Goal: Find specific page/section: Find specific page/section

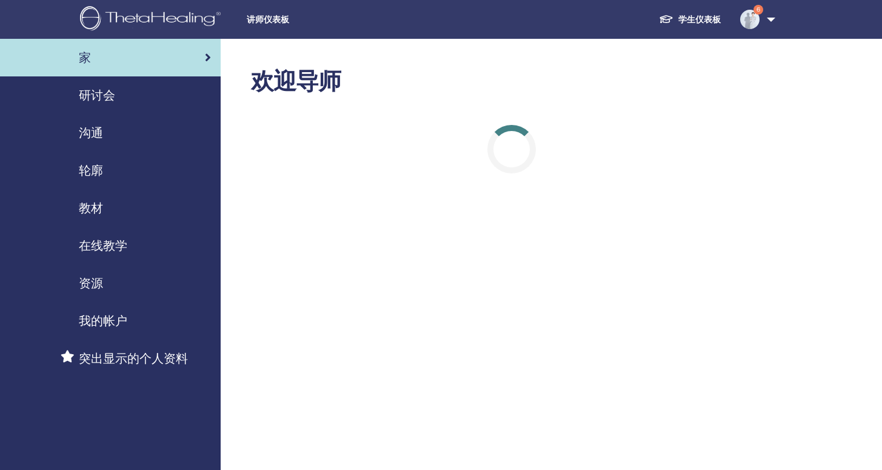
click at [110, 95] on span "研讨会" at bounding box center [97, 95] width 36 height 18
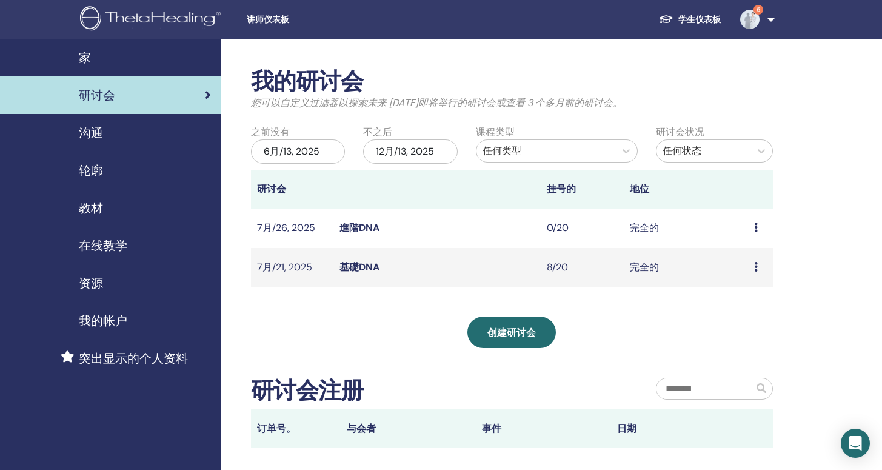
click at [705, 20] on link "学生仪表板" at bounding box center [689, 19] width 81 height 22
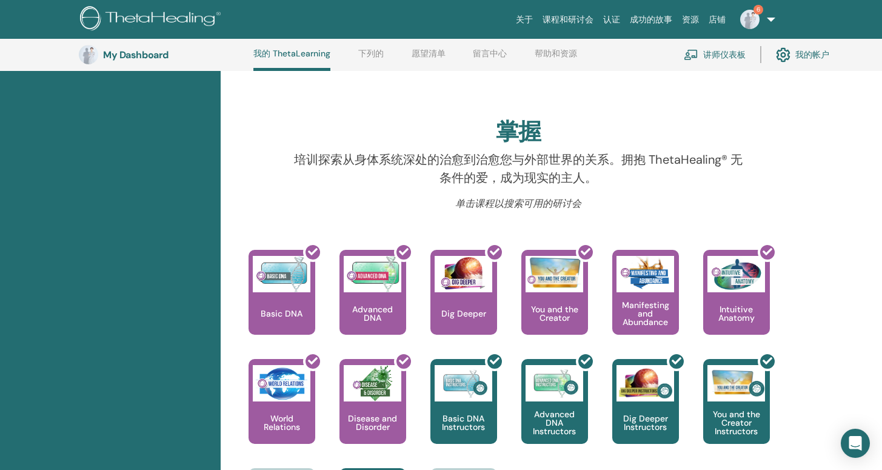
scroll to position [204, 0]
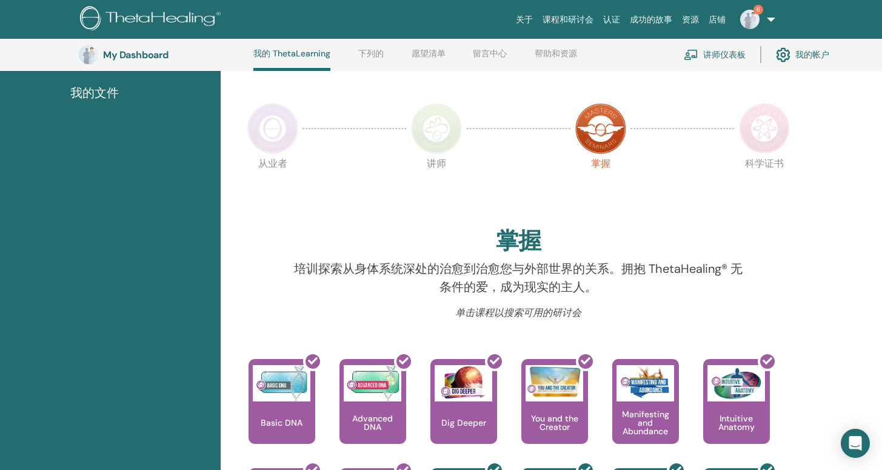
click at [764, 137] on img at bounding box center [764, 128] width 51 height 51
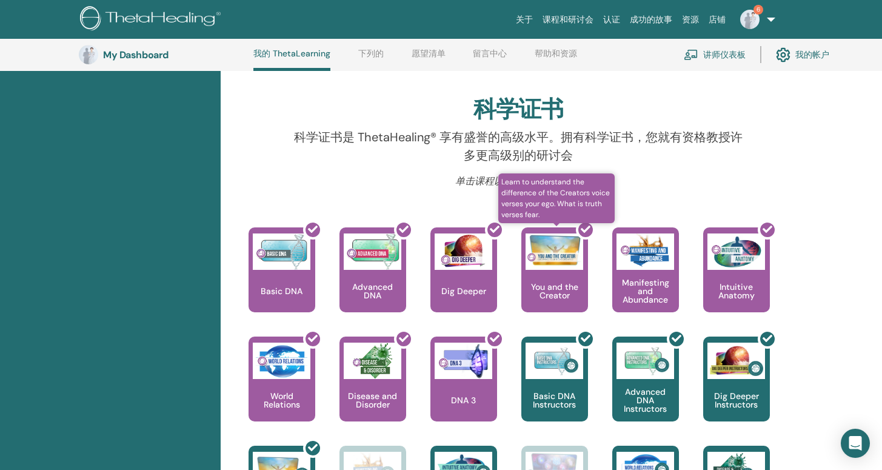
scroll to position [184, 0]
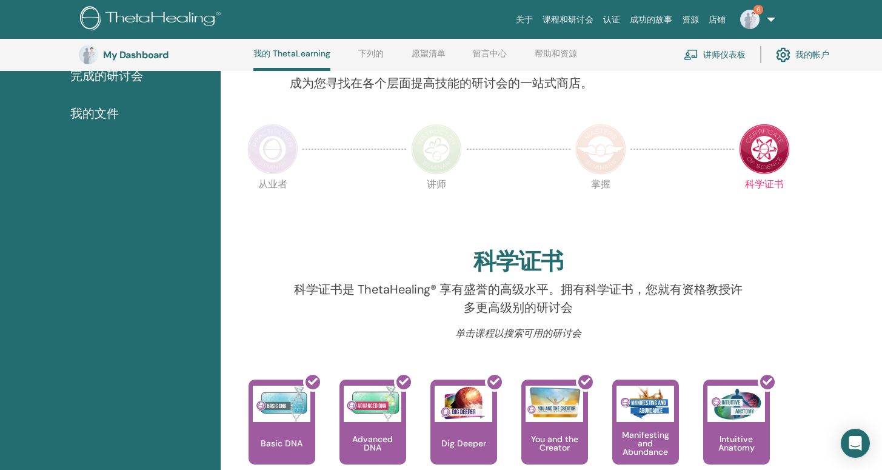
click at [607, 152] on img at bounding box center [600, 149] width 51 height 51
click at [429, 155] on img at bounding box center [436, 149] width 51 height 51
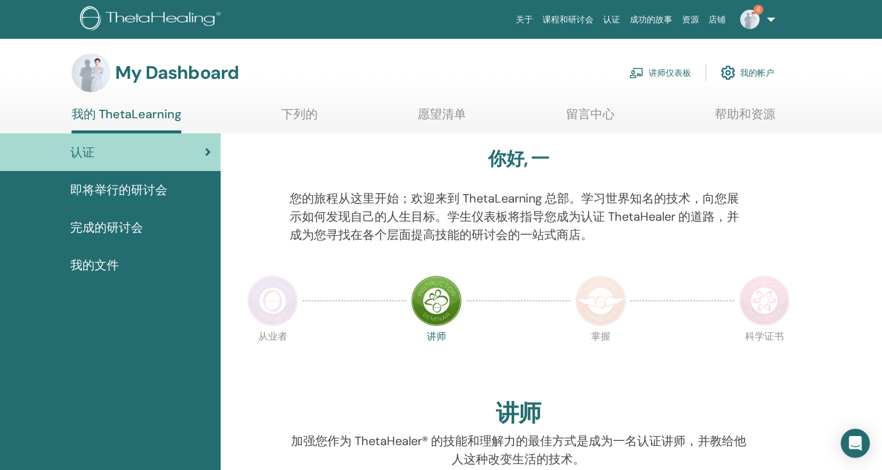
click at [606, 301] on img at bounding box center [600, 300] width 51 height 51
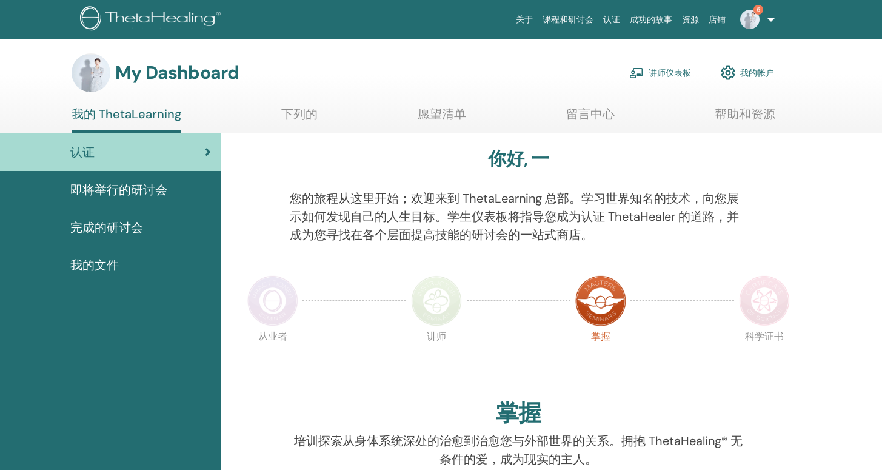
click at [756, 312] on img at bounding box center [764, 300] width 51 height 51
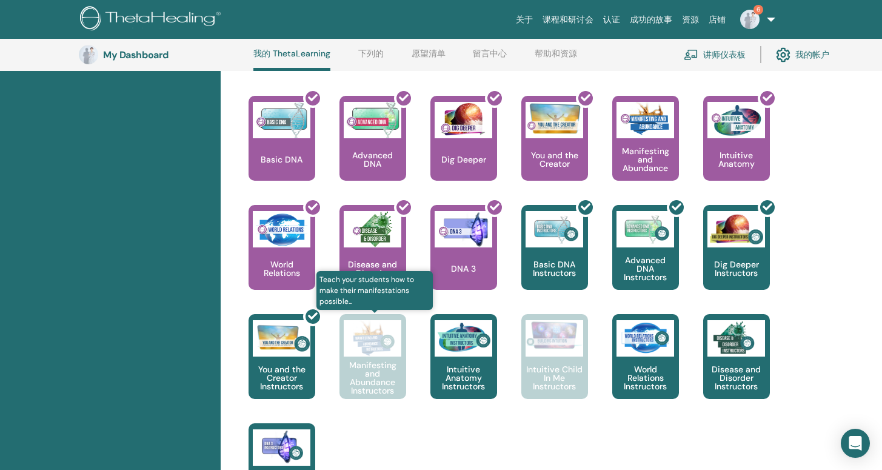
scroll to position [470, 0]
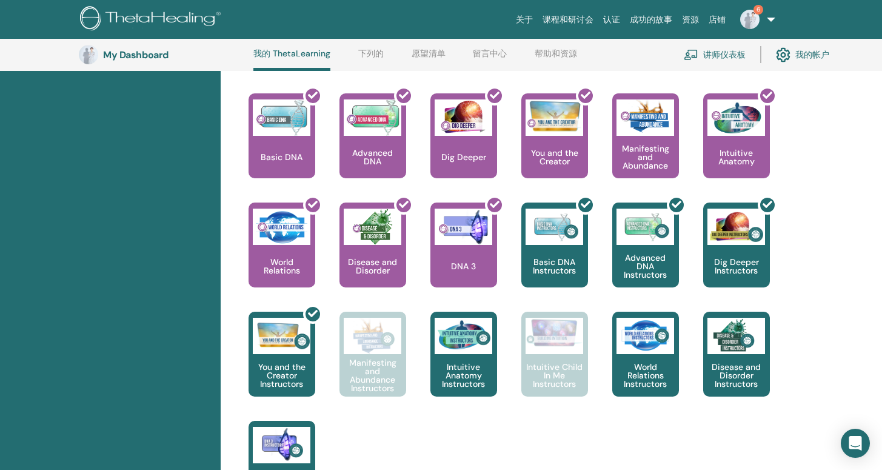
click at [722, 21] on link "店铺" at bounding box center [717, 19] width 27 height 22
